Goal: Use online tool/utility: Utilize a website feature to perform a specific function

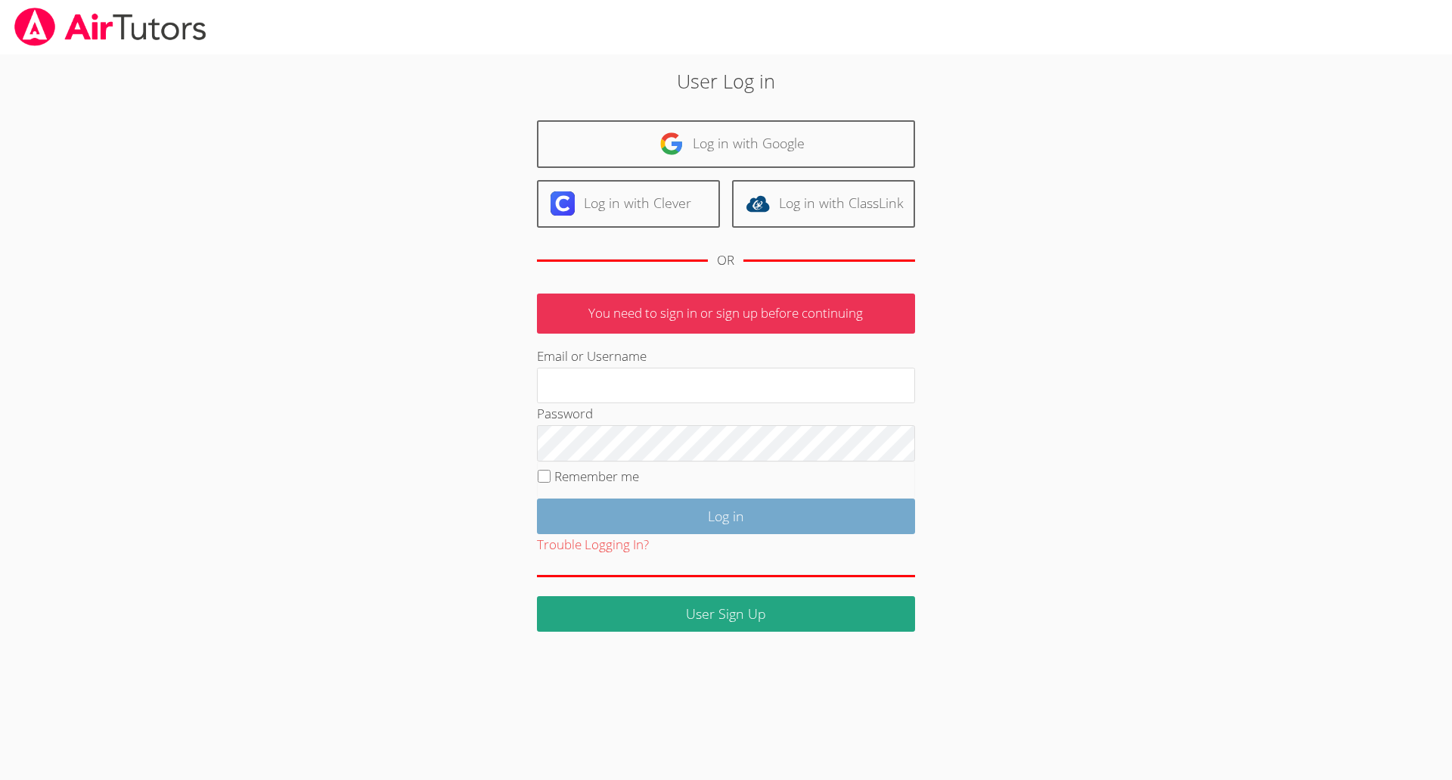
type input "[EMAIL_ADDRESS][DOMAIN_NAME]"
click at [721, 519] on input "Log in" at bounding box center [726, 516] width 378 height 36
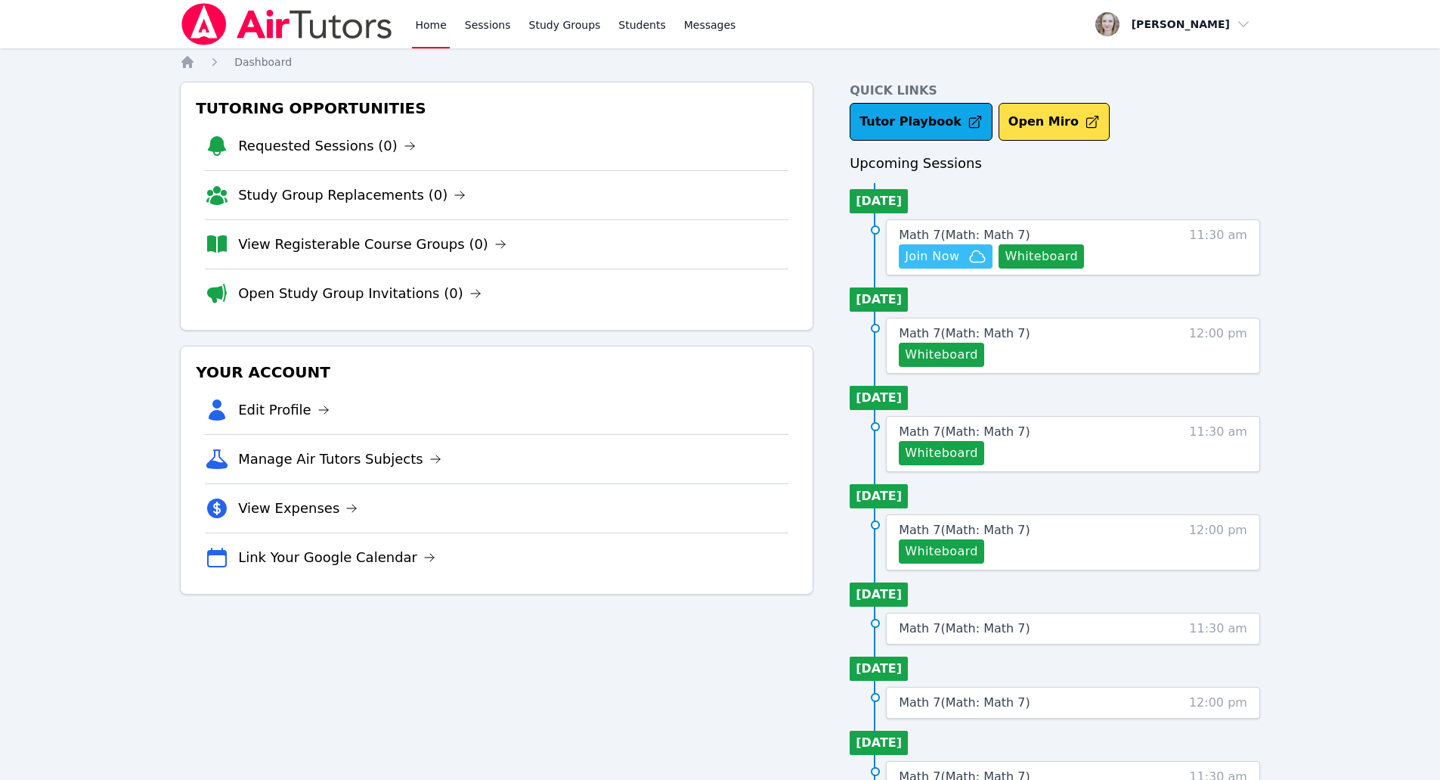
click at [949, 256] on span "Join Now" at bounding box center [932, 256] width 54 height 18
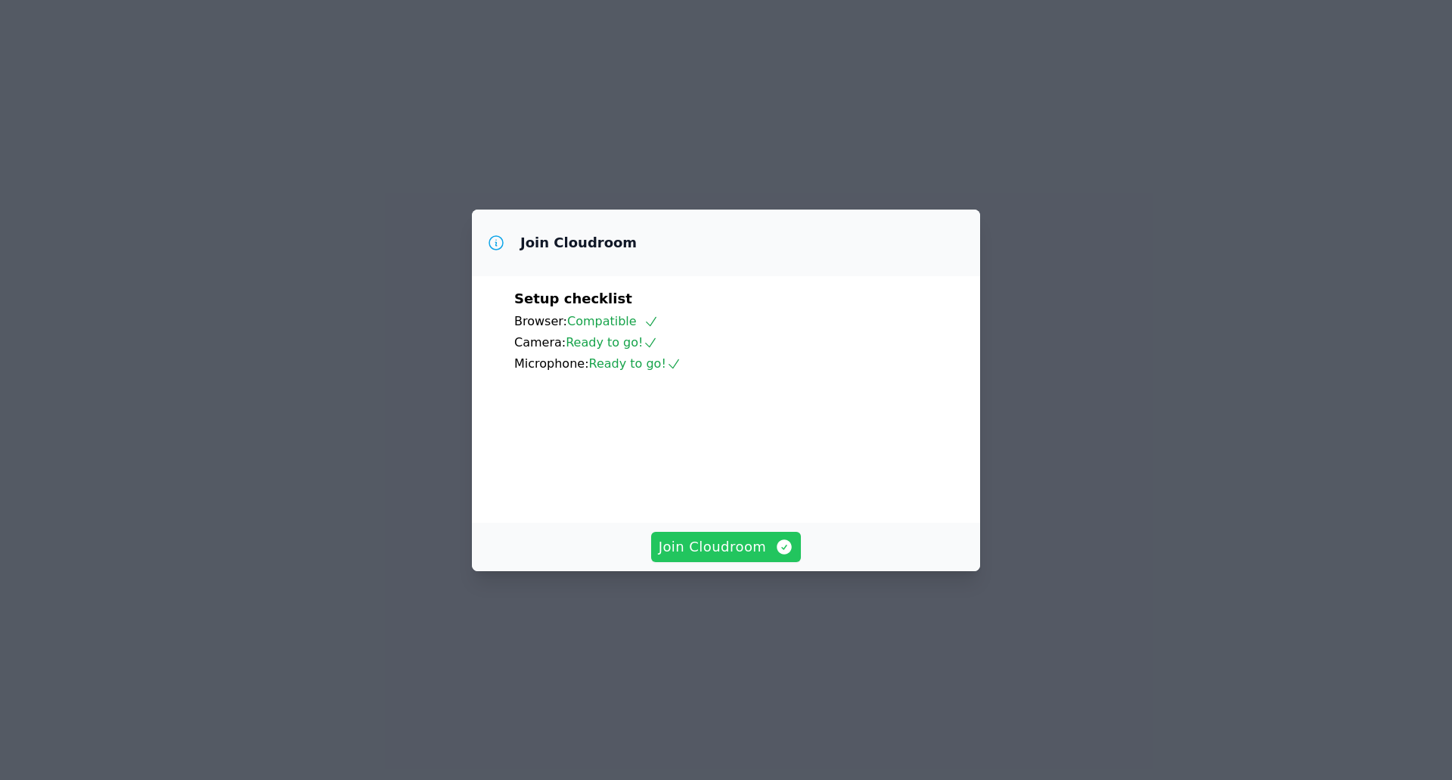
click at [716, 557] on span "Join Cloudroom" at bounding box center [726, 546] width 135 height 21
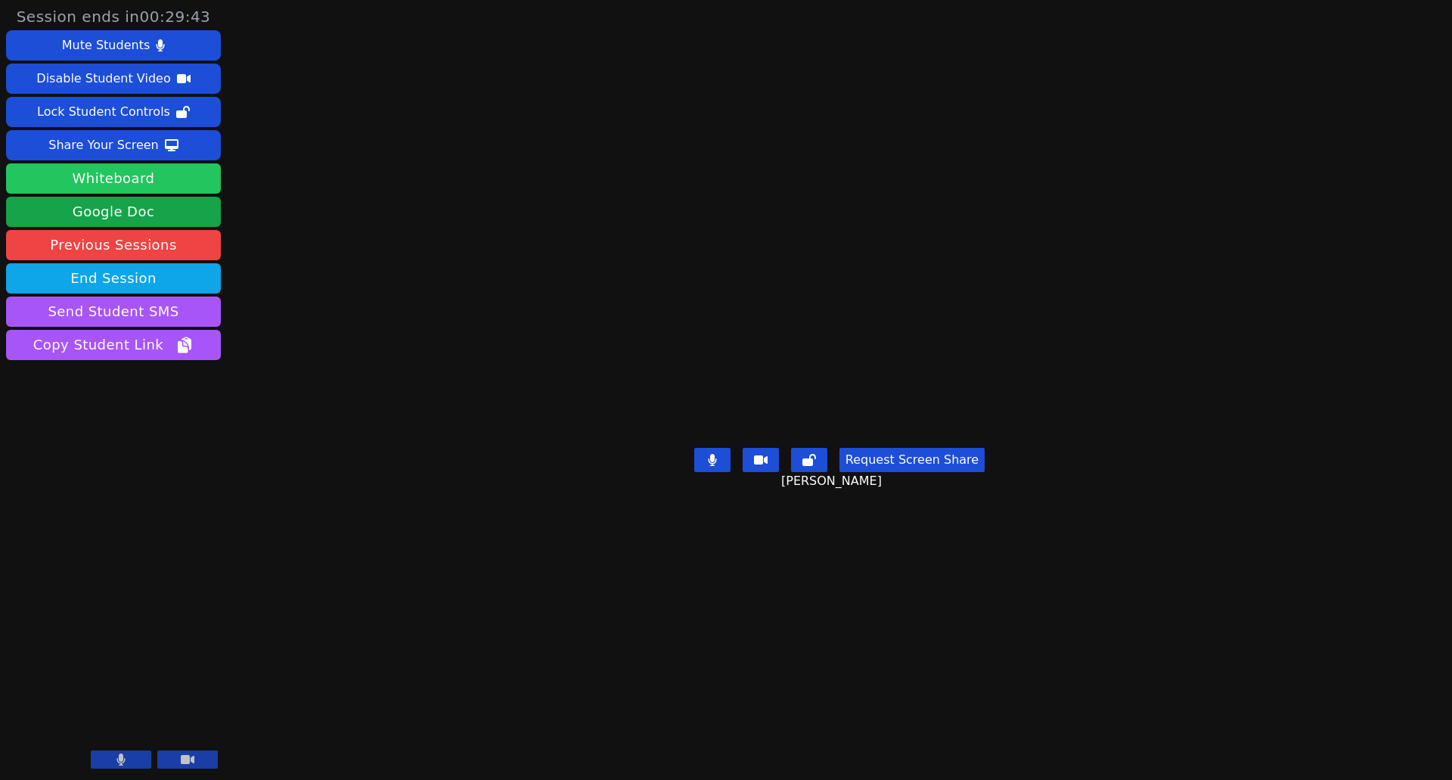
click at [178, 173] on button "Whiteboard" at bounding box center [113, 178] width 215 height 30
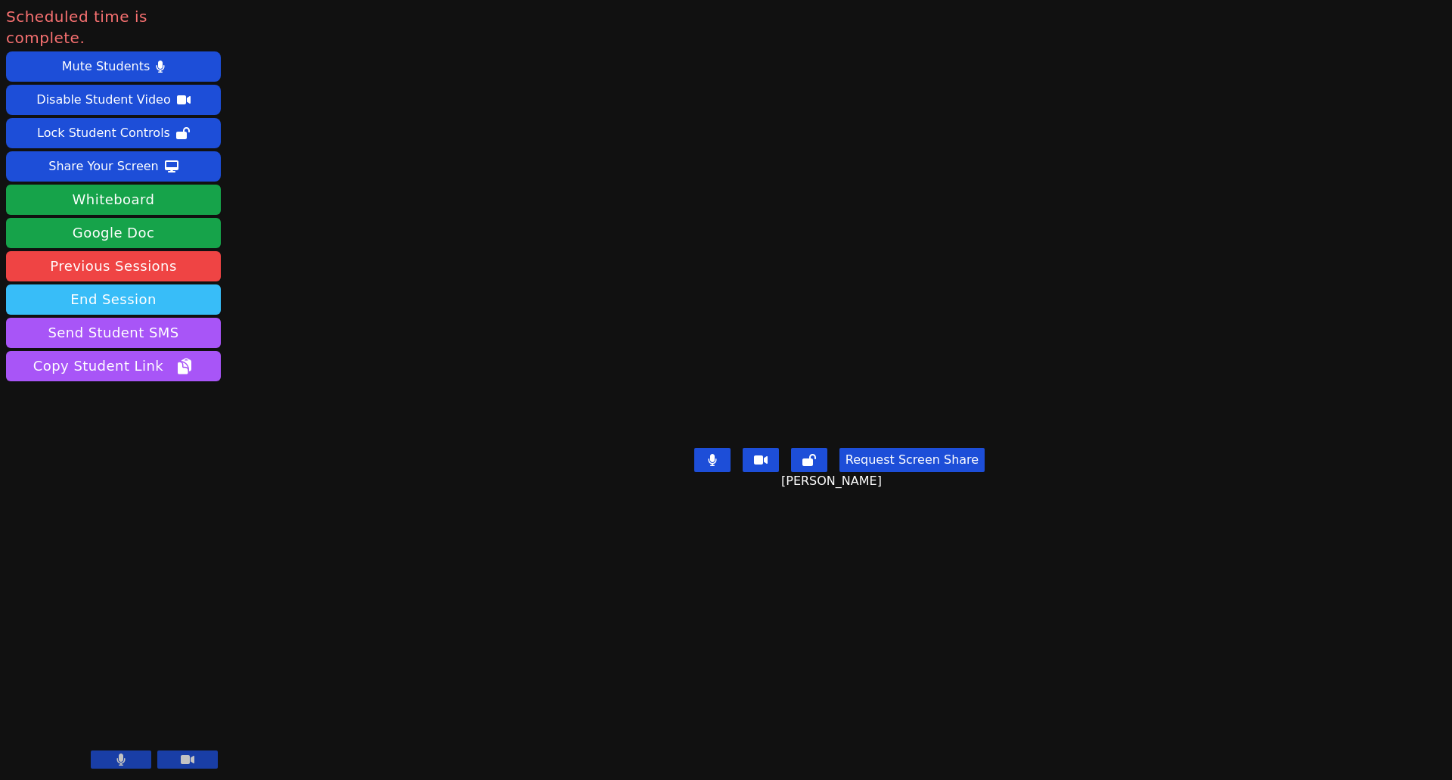
click at [174, 284] on button "End Session" at bounding box center [113, 299] width 215 height 30
